Goal: Task Accomplishment & Management: Manage account settings

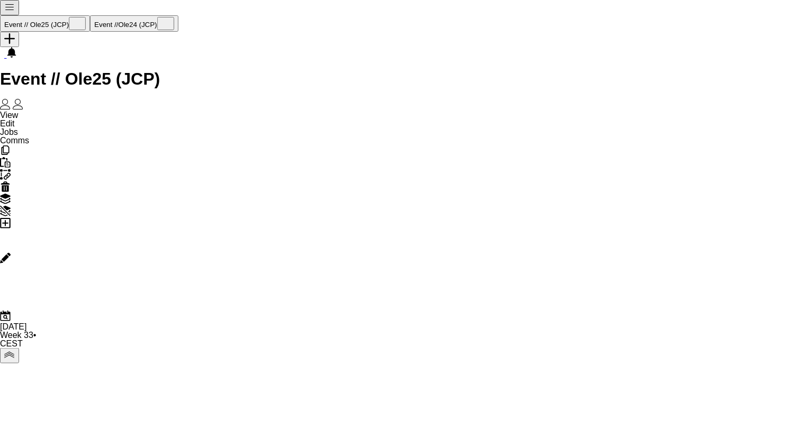
scroll to position [0, 345]
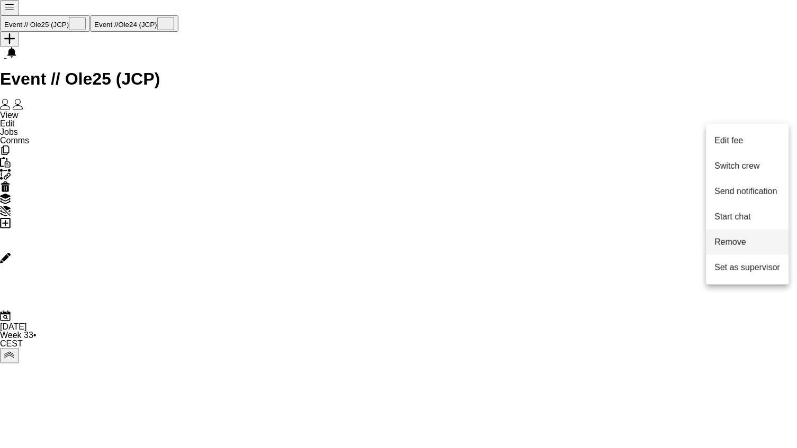
click at [745, 241] on span "Remove" at bounding box center [731, 242] width 32 height 9
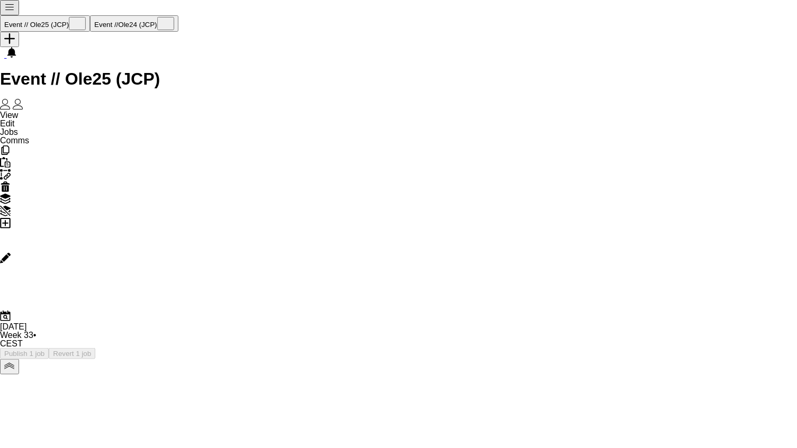
click at [567, 145] on app-toolbar "Copy Paste Paste Command V Paste with crew Command Shift V Paste linked Job [GE…" at bounding box center [398, 234] width 797 height 178
click at [49, 348] on button "Publish 1 job" at bounding box center [24, 353] width 49 height 11
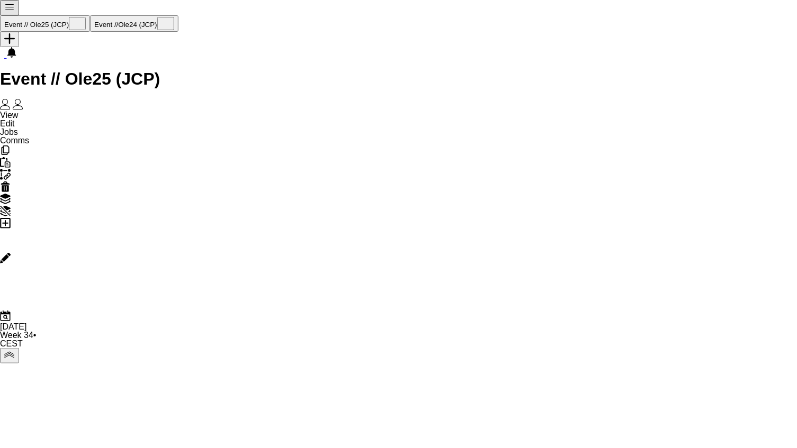
click at [29, 111] on app-page-menu "View Day view expanded Day view collapsed Month view Date picker Jump to [DATE]…" at bounding box center [14, 128] width 29 height 34
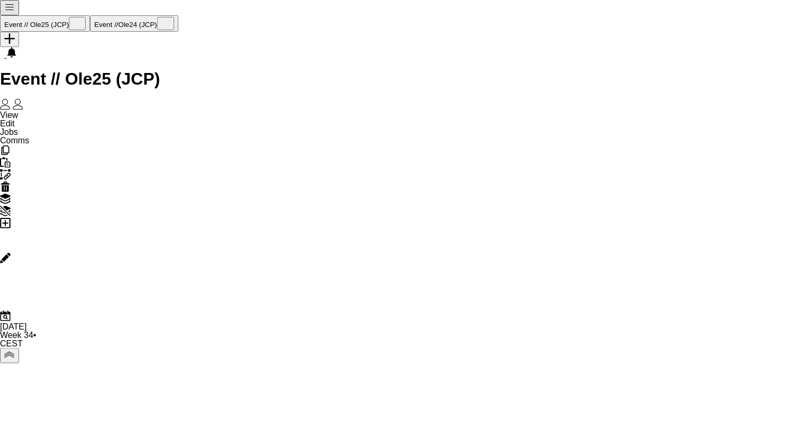
drag, startPoint x: 514, startPoint y: 52, endPoint x: 567, endPoint y: 49, distance: 53.1
copy span "[EMAIL_ADDRESS][DOMAIN_NAME]"
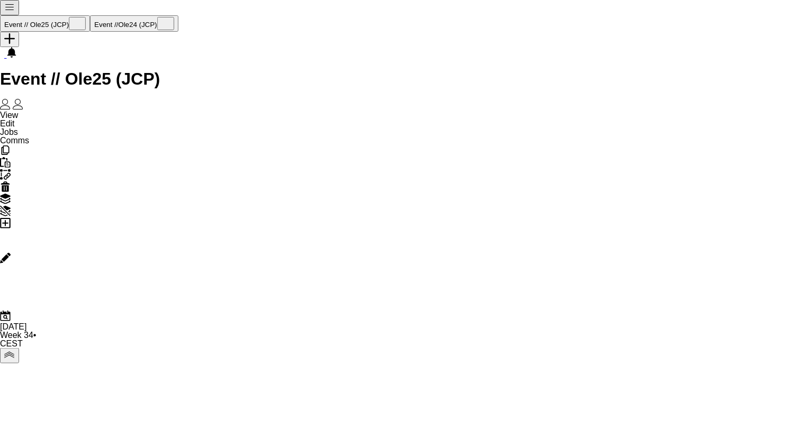
drag, startPoint x: 514, startPoint y: 51, endPoint x: 601, endPoint y: 52, distance: 86.8
copy span "[EMAIL_ADDRESS][DOMAIN_NAME]"
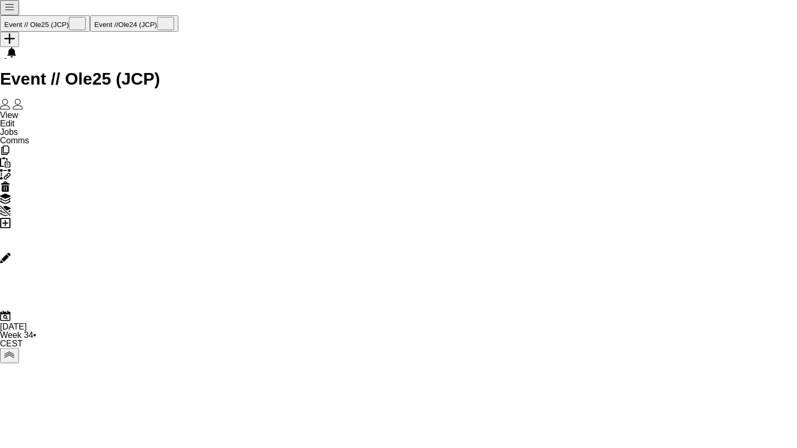
drag, startPoint x: 514, startPoint y: 51, endPoint x: 609, endPoint y: 49, distance: 94.8
copy span "[EMAIL_ADDRESS][PERSON_NAME][PERSON_NAME][DOMAIN_NAME]"
drag, startPoint x: 514, startPoint y: 52, endPoint x: 619, endPoint y: 52, distance: 105.3
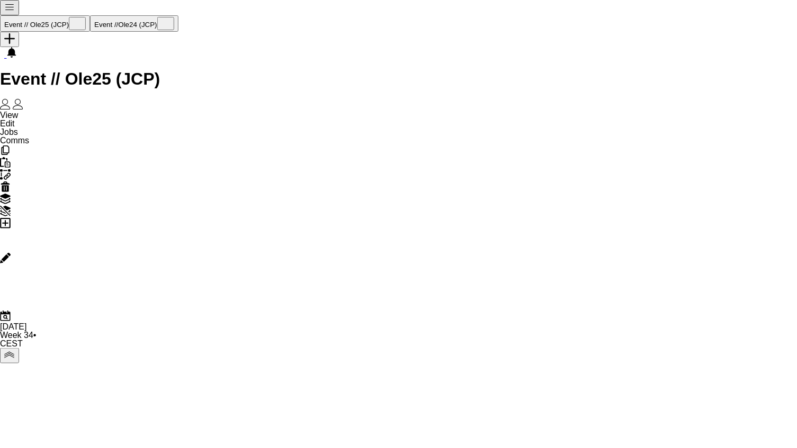
drag, startPoint x: 588, startPoint y: 51, endPoint x: 514, endPoint y: 50, distance: 74.1
copy span "[EMAIL_ADDRESS][DOMAIN_NAME]"
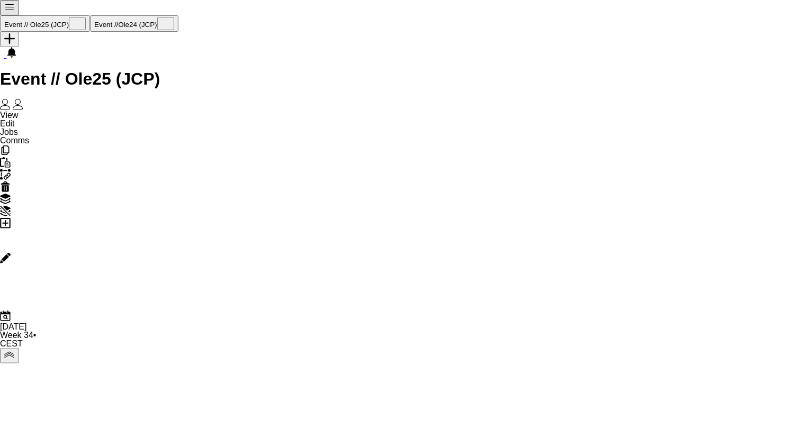
drag, startPoint x: 516, startPoint y: 53, endPoint x: 591, endPoint y: 54, distance: 75.2
copy span "[PERSON_NAME][EMAIL_ADDRESS][DOMAIN_NAME]"
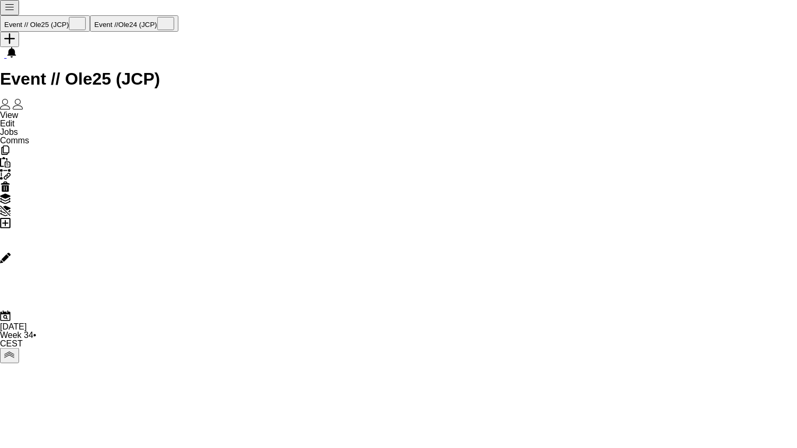
drag, startPoint x: 516, startPoint y: 51, endPoint x: 591, endPoint y: 51, distance: 75.2
copy span "[EMAIL_ADDRESS][DOMAIN_NAME]"
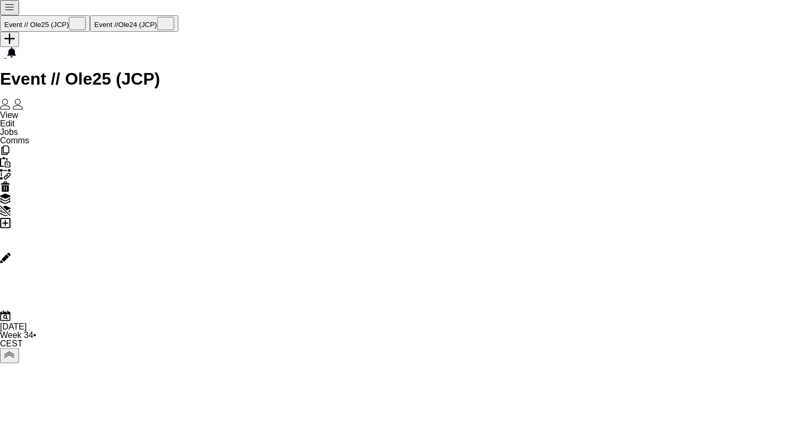
drag, startPoint x: 516, startPoint y: 52, endPoint x: 576, endPoint y: 57, distance: 61.1
copy span "[PERSON_NAME][EMAIL_ADDRESS][DOMAIN_NAME]"
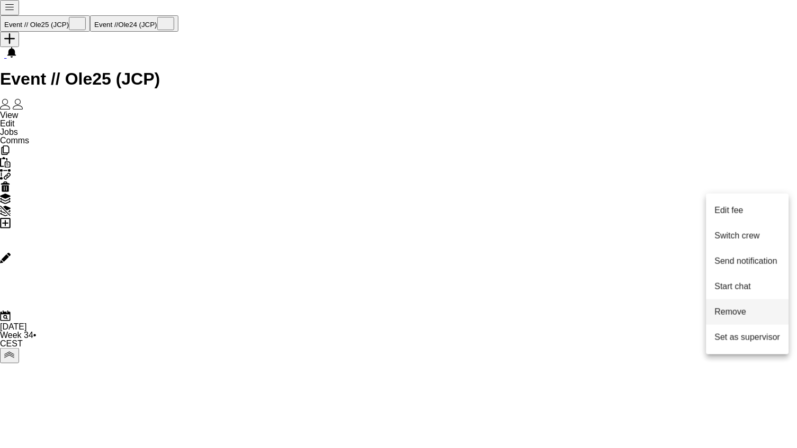
click at [736, 308] on span "Remove" at bounding box center [731, 312] width 32 height 9
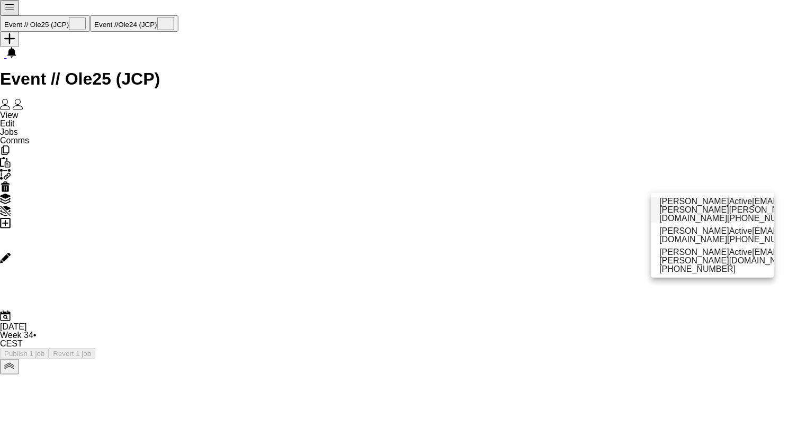
type input "*****"
click at [697, 210] on span "[EMAIL_ADDRESS][PERSON_NAME][PERSON_NAME][DOMAIN_NAME]" at bounding box center [743, 210] width 168 height 26
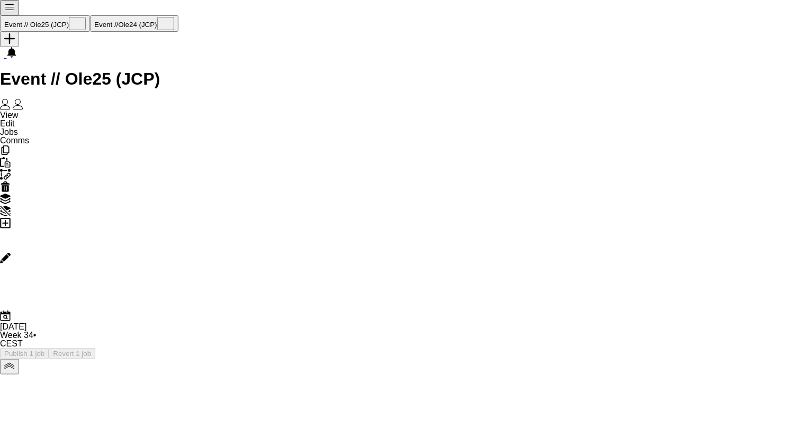
click at [49, 348] on button "Publish 1 job" at bounding box center [24, 353] width 49 height 11
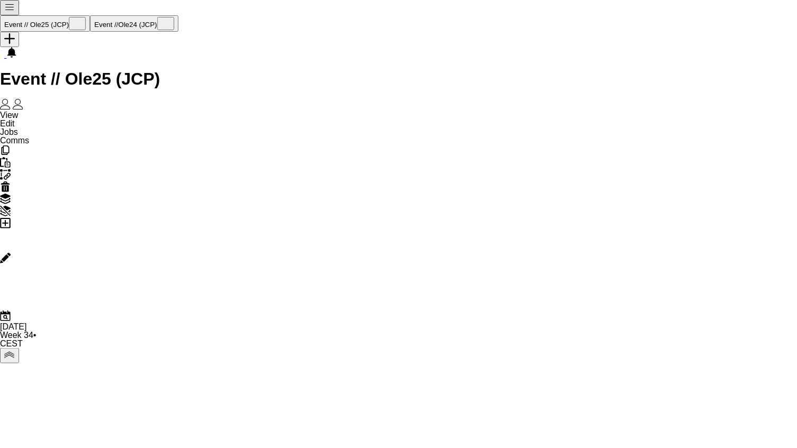
drag, startPoint x: 516, startPoint y: 50, endPoint x: 597, endPoint y: 53, distance: 81.1
copy span "[EMAIL_ADDRESS][PERSON_NAME][PERSON_NAME][DOMAIN_NAME]"
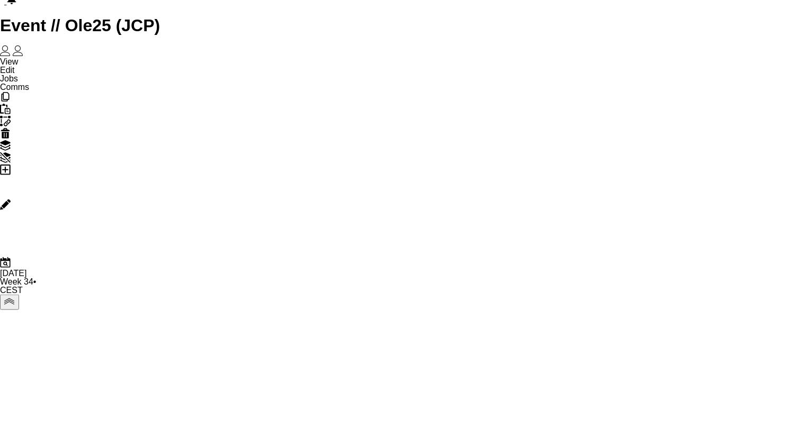
scroll to position [62, 0]
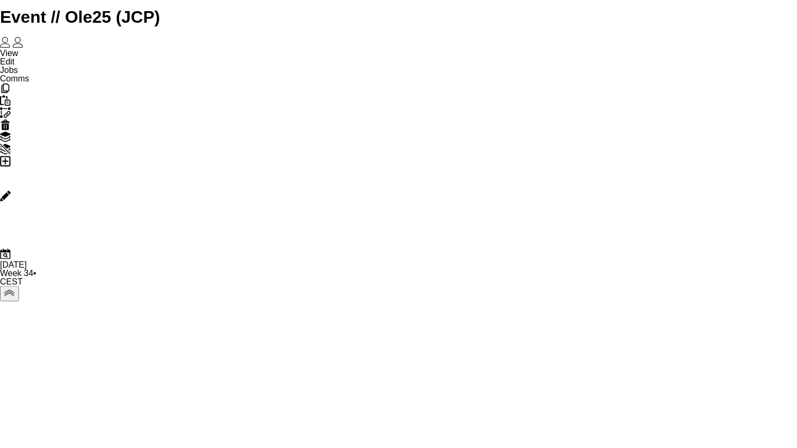
drag, startPoint x: 516, startPoint y: 50, endPoint x: 595, endPoint y: 51, distance: 79.4
copy span "[EMAIL_ADDRESS][DOMAIN_NAME]"
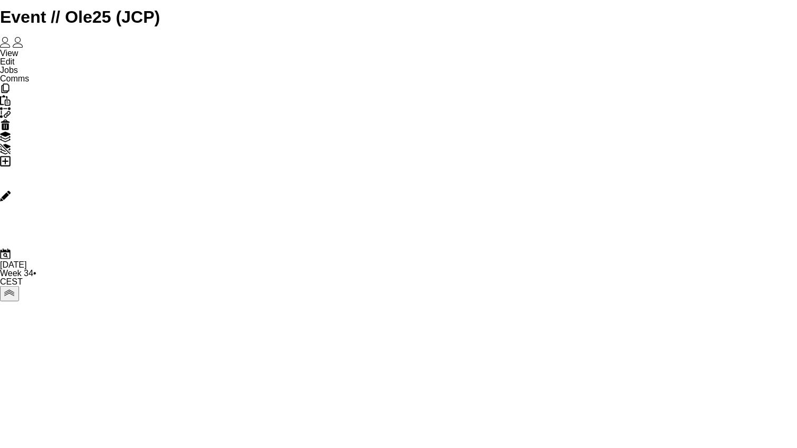
drag, startPoint x: 514, startPoint y: 52, endPoint x: 598, endPoint y: 51, distance: 83.6
copy span "[PERSON_NAME][EMAIL_ADDRESS][PERSON_NAME][DOMAIN_NAME]"
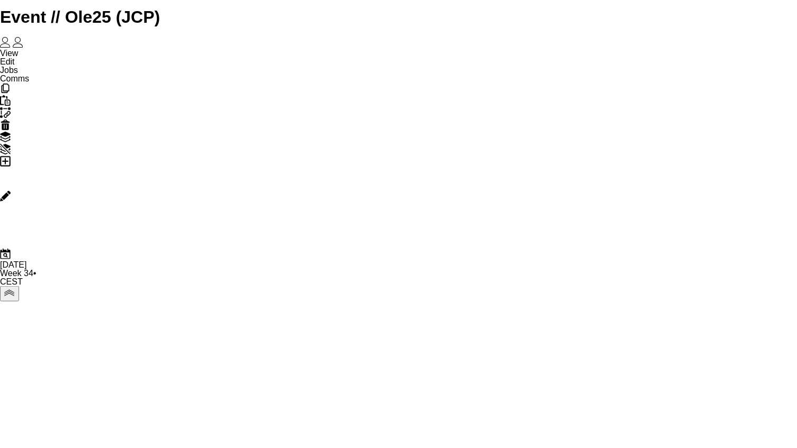
drag, startPoint x: 514, startPoint y: 62, endPoint x: 604, endPoint y: 62, distance: 90.5
drag, startPoint x: 514, startPoint y: 52, endPoint x: 605, endPoint y: 52, distance: 90.5
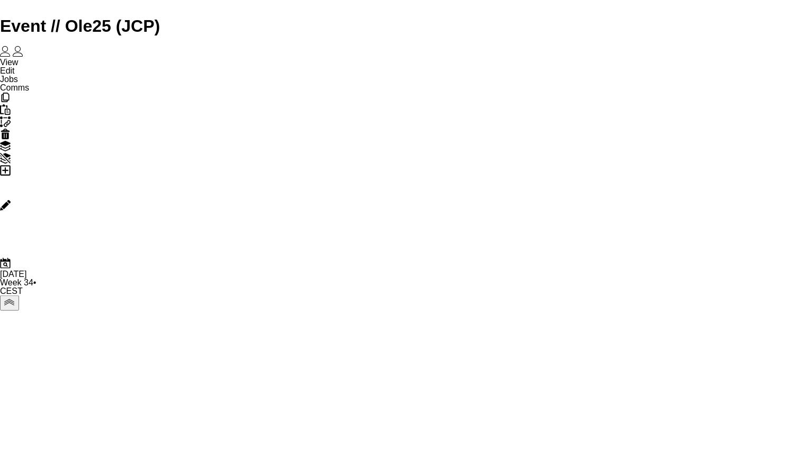
scroll to position [0, 322]
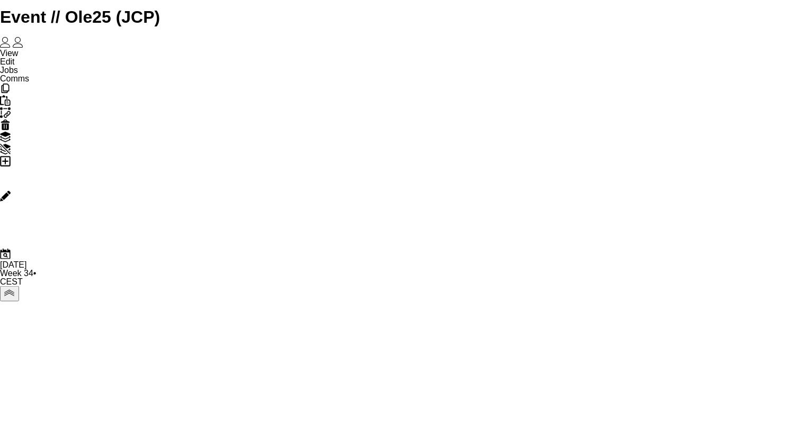
drag, startPoint x: 517, startPoint y: 50, endPoint x: 530, endPoint y: 52, distance: 13.9
drag, startPoint x: 514, startPoint y: 51, endPoint x: 573, endPoint y: 52, distance: 59.3
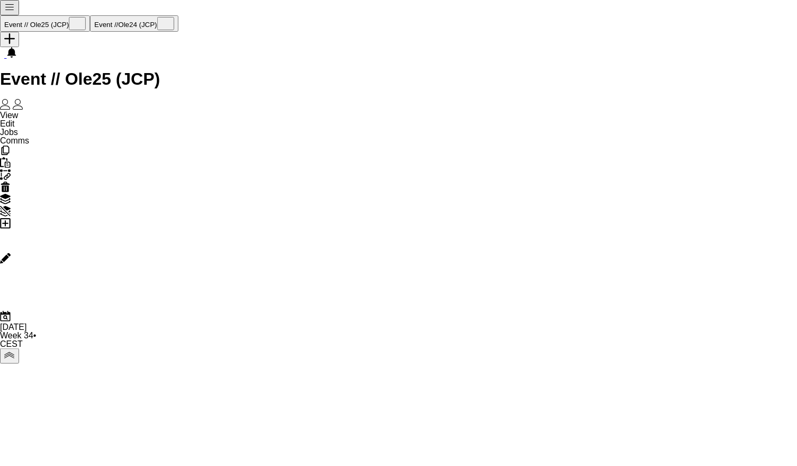
scroll to position [0, 0]
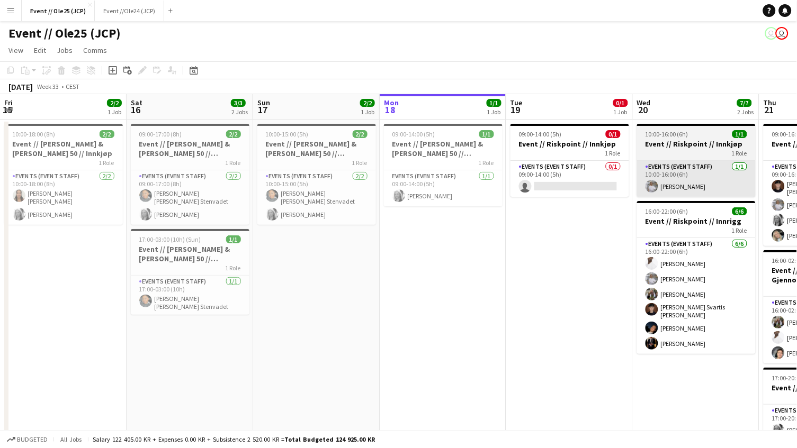
scroll to position [0, 339]
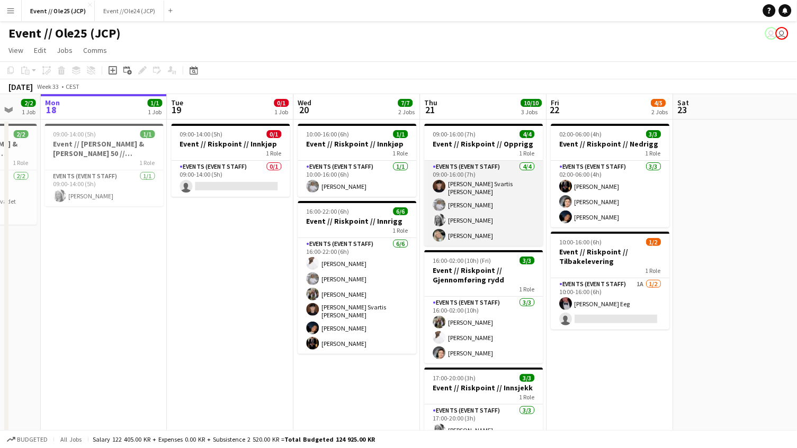
click at [497, 195] on app-card-role "Events (Event Staff) [DATE] 09:00-16:00 (7h) [PERSON_NAME] Svartis [PERSON_NAME…" at bounding box center [483, 203] width 119 height 85
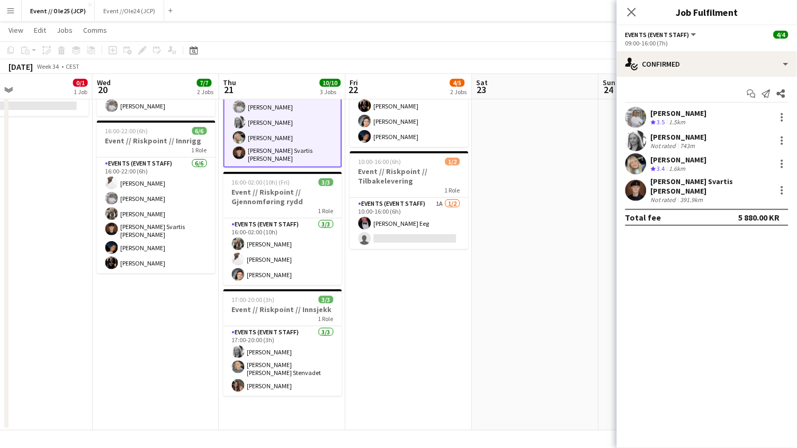
scroll to position [0, 307]
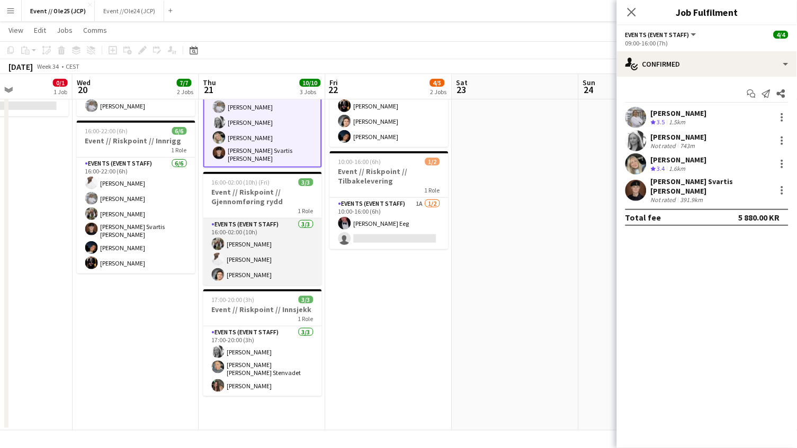
click at [276, 248] on app-card-role "Events (Event Staff) [DATE] 16:00-02:00 (10h) [PERSON_NAME] [PERSON_NAME]" at bounding box center [262, 252] width 119 height 67
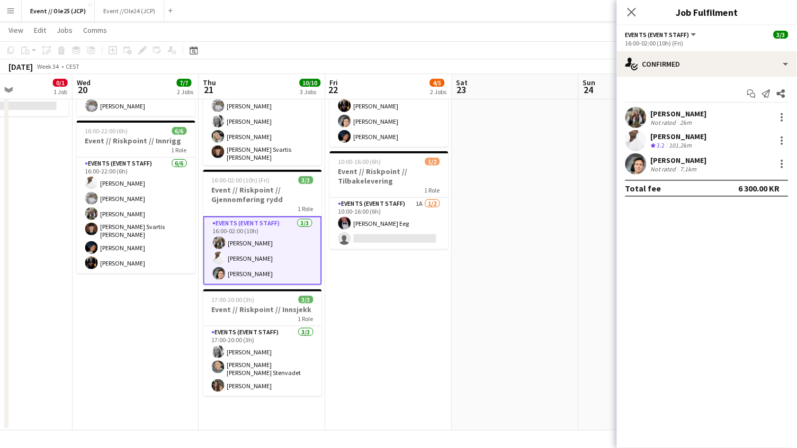
click at [645, 118] on app-user-avatar at bounding box center [635, 117] width 21 height 21
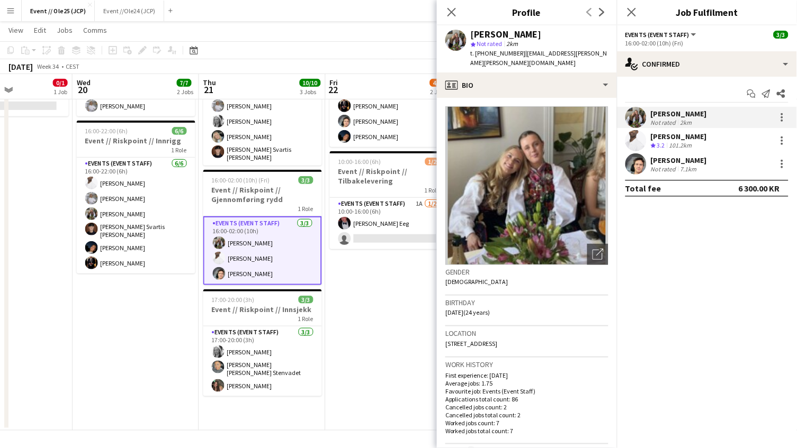
click at [636, 138] on app-user-avatar at bounding box center [635, 140] width 21 height 21
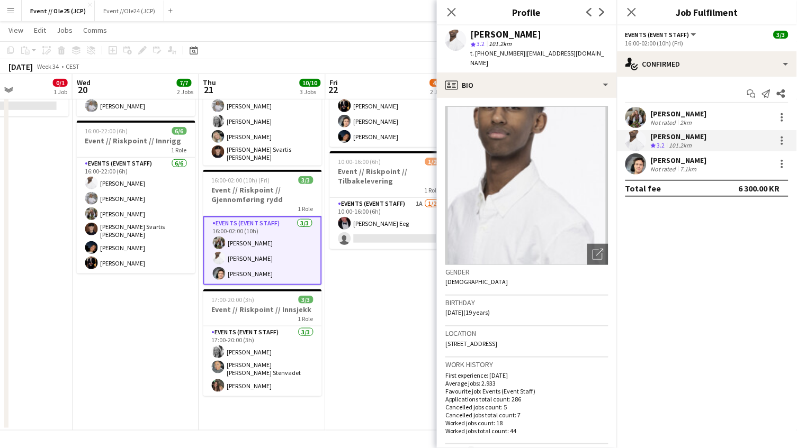
click at [634, 165] on app-user-avatar at bounding box center [635, 163] width 21 height 21
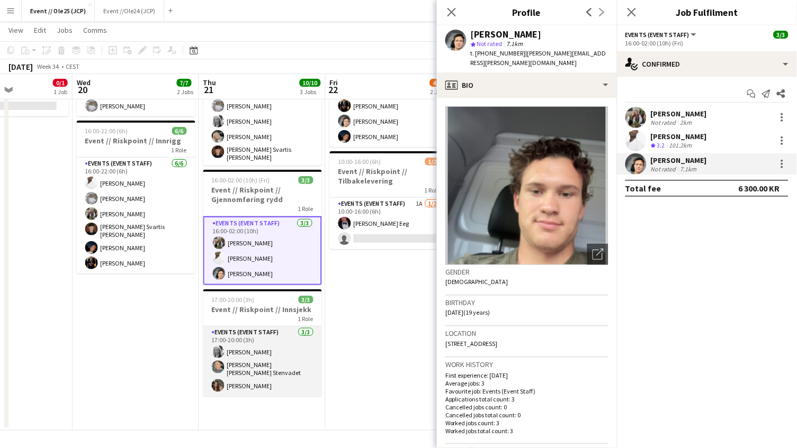
click at [255, 359] on app-card-role "Events (Event Staff) [DATE] 17:00-20:00 (3h) [PERSON_NAME] [PERSON_NAME] [PERSO…" at bounding box center [262, 362] width 119 height 70
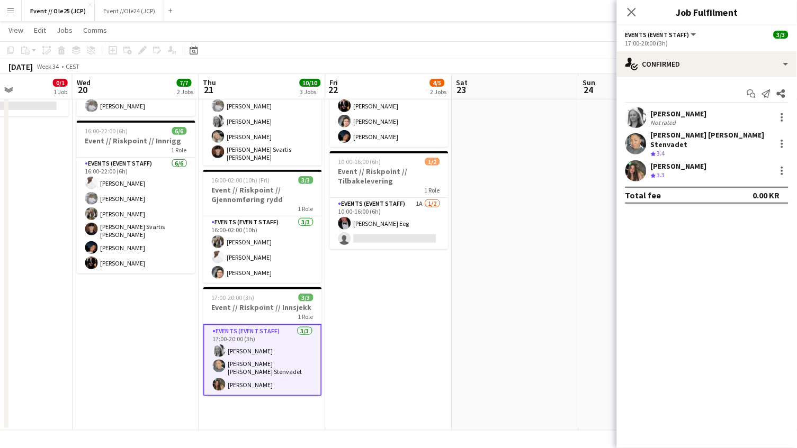
click at [640, 142] on app-user-avatar at bounding box center [635, 143] width 21 height 21
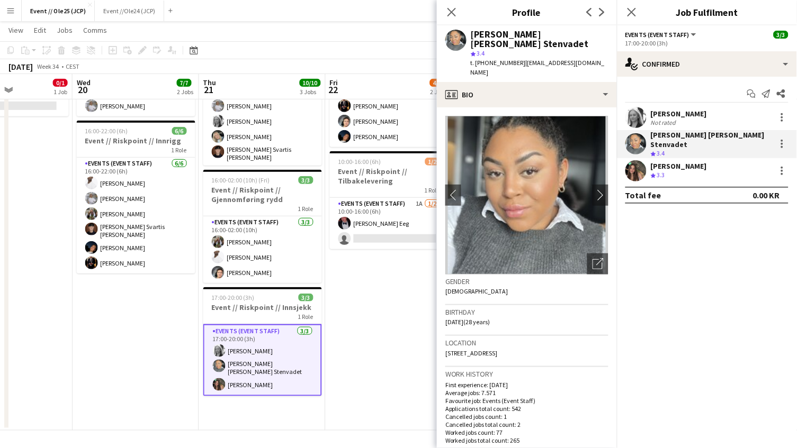
click at [636, 170] on app-user-avatar at bounding box center [635, 170] width 21 height 21
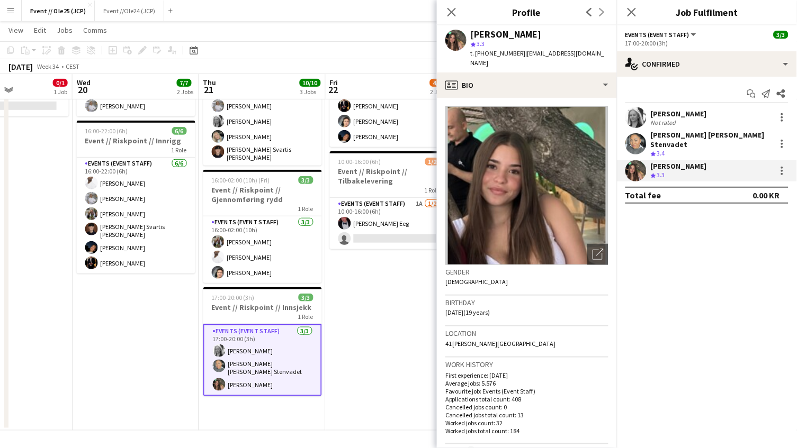
click at [410, 43] on app-toolbar "Copy Paste Paste Command V Paste with crew Command Shift V Paste linked Job [GE…" at bounding box center [398, 50] width 797 height 18
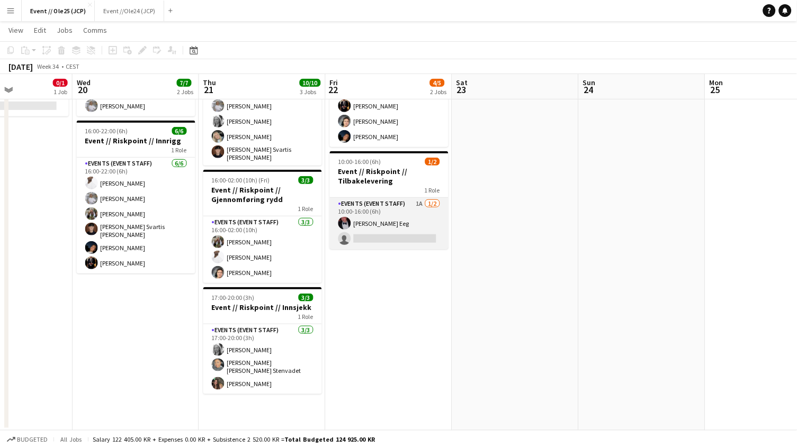
click at [367, 218] on app-card-role "Events (Event Staff) 1A [DATE] 10:00-16:00 (6h) [PERSON_NAME] Eeg single-neutra…" at bounding box center [389, 223] width 119 height 51
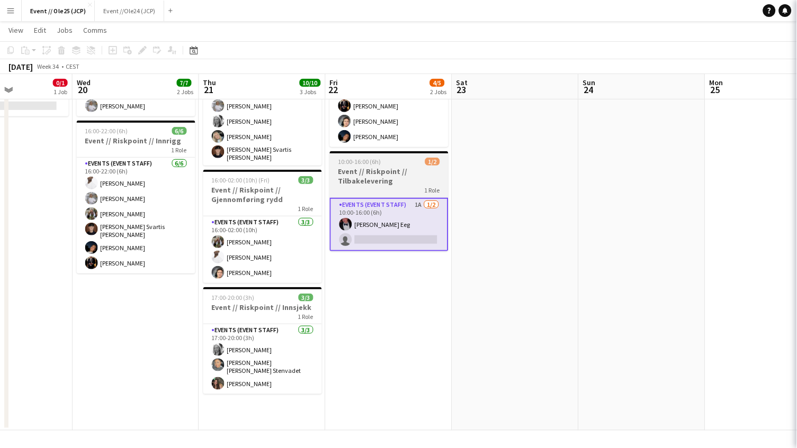
click at [387, 172] on h3 "Event // Riskpoint // Tilbakelevering" at bounding box center [389, 176] width 119 height 19
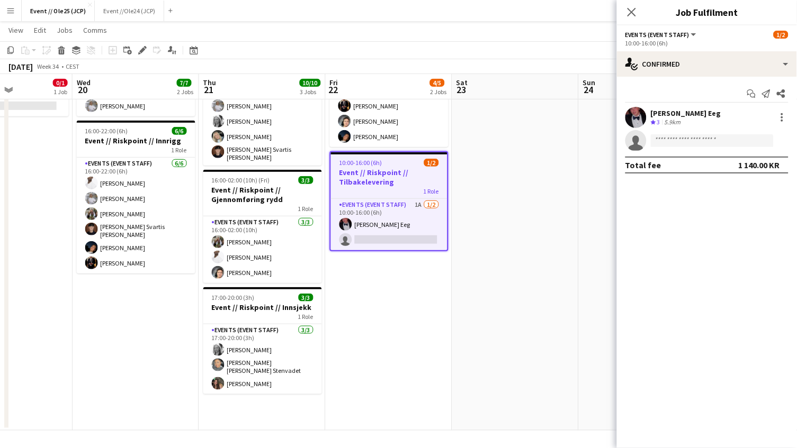
click at [134, 52] on div "Add job Add linked Job Edit Edit linked Job Applicants" at bounding box center [137, 50] width 81 height 13
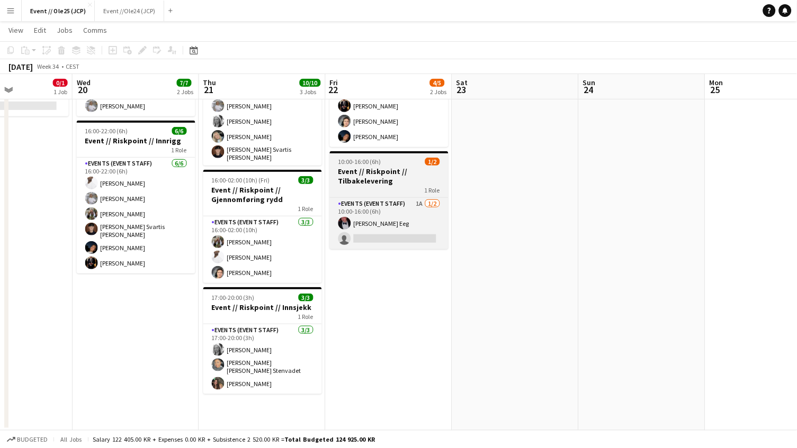
click at [392, 183] on h3 "Event // Riskpoint // Tilbakelevering" at bounding box center [389, 176] width 119 height 19
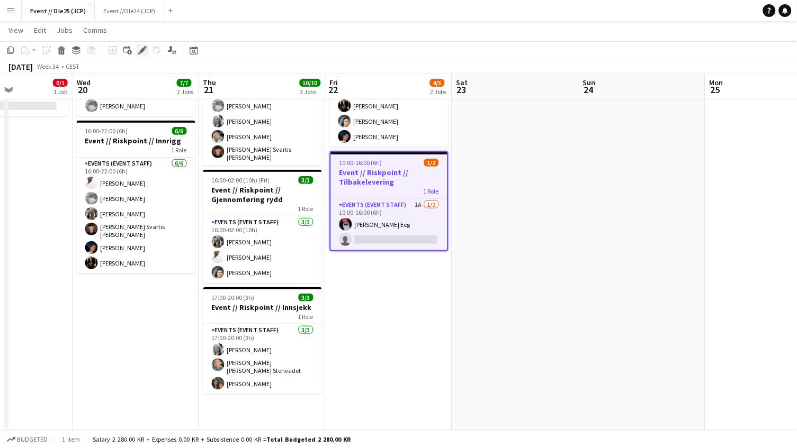
click at [140, 44] on div "Edit" at bounding box center [142, 50] width 13 height 13
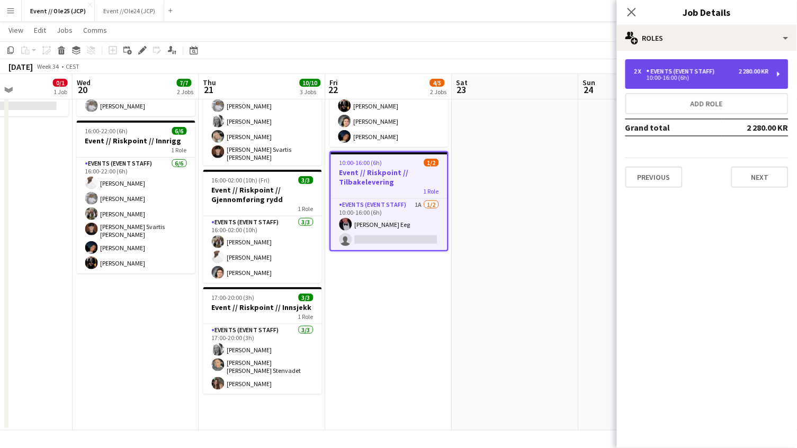
click at [752, 87] on div "2 x Events (Event Staff) 2 280.00 KR 10:00-16:00 (6h)" at bounding box center [706, 74] width 163 height 30
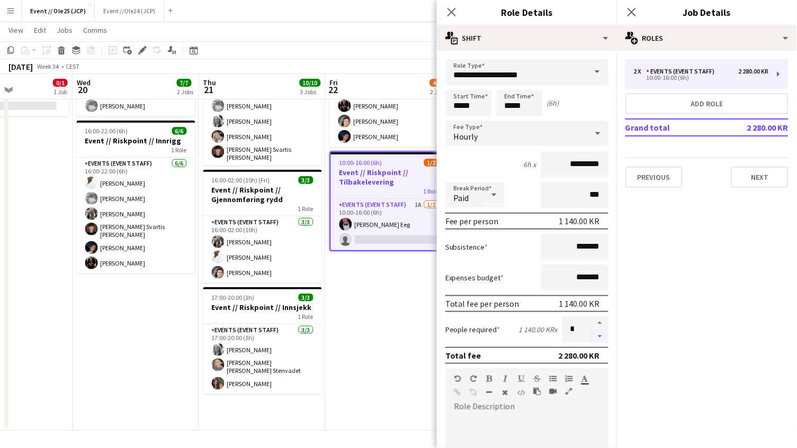
click at [606, 330] on button "button" at bounding box center [599, 336] width 17 height 13
type input "*"
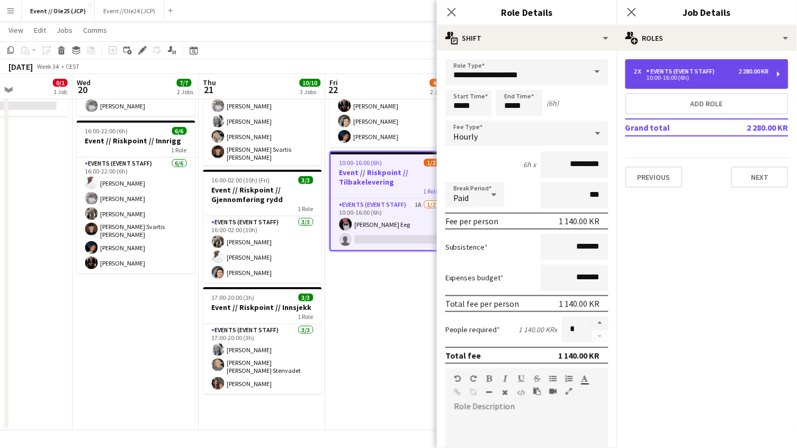
click at [686, 78] on div "10:00-16:00 (6h)" at bounding box center [701, 77] width 135 height 5
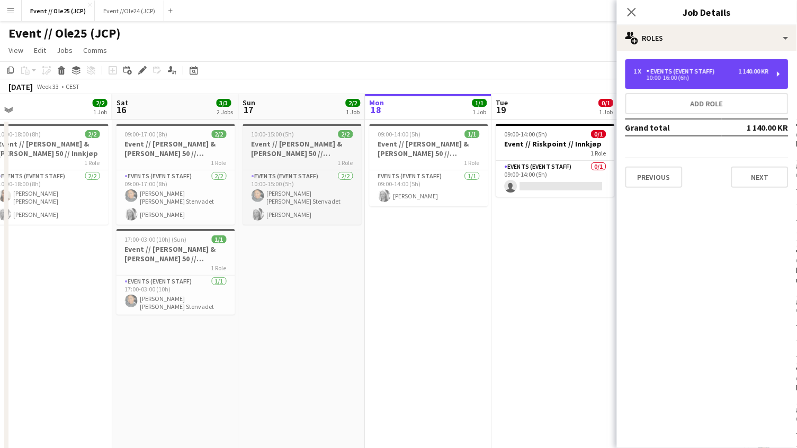
scroll to position [0, 0]
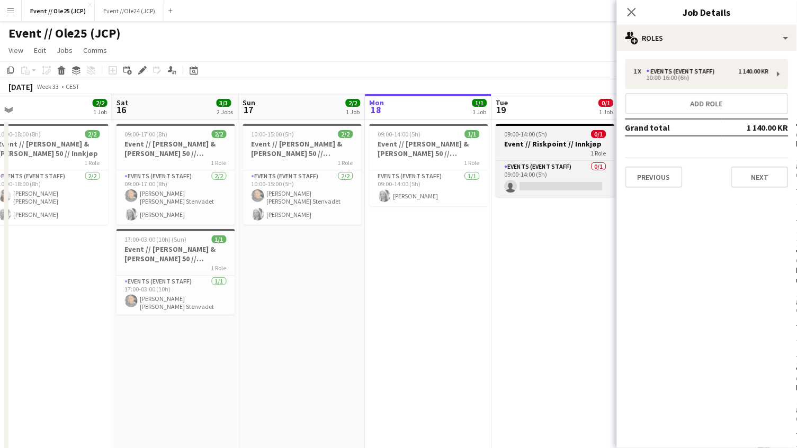
click at [546, 144] on h3 "Event // Riskpoint // Innkjøp" at bounding box center [555, 144] width 119 height 10
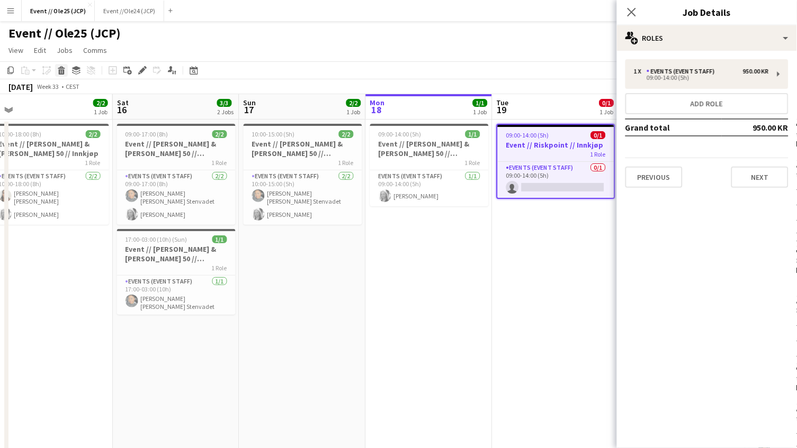
click at [63, 66] on icon "Delete" at bounding box center [61, 70] width 8 height 8
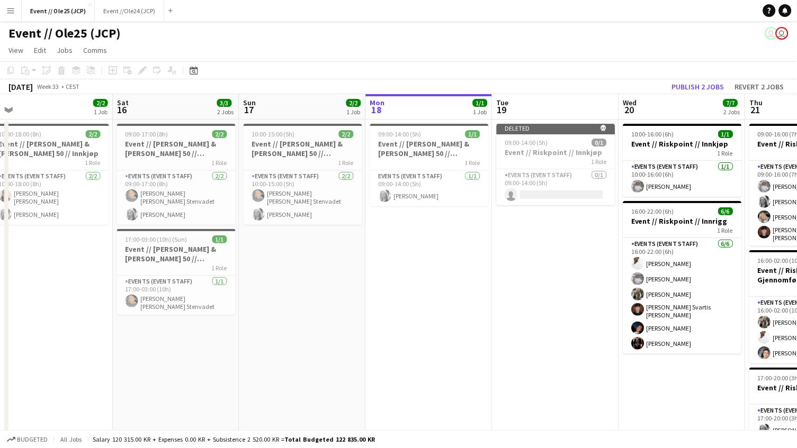
click at [593, 70] on app-toolbar "Copy Paste Paste Command V Paste with crew Command Shift V Paste linked Job [GE…" at bounding box center [398, 70] width 797 height 18
click at [703, 82] on button "Publish 2 jobs" at bounding box center [697, 87] width 61 height 14
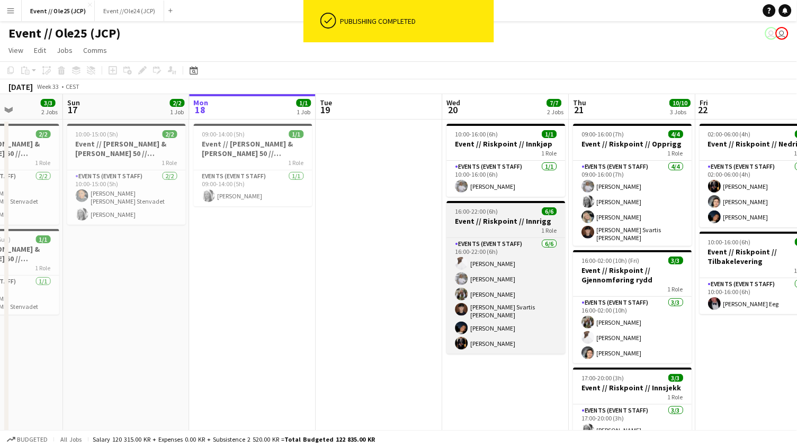
scroll to position [0, 431]
